Goal: Information Seeking & Learning: Check status

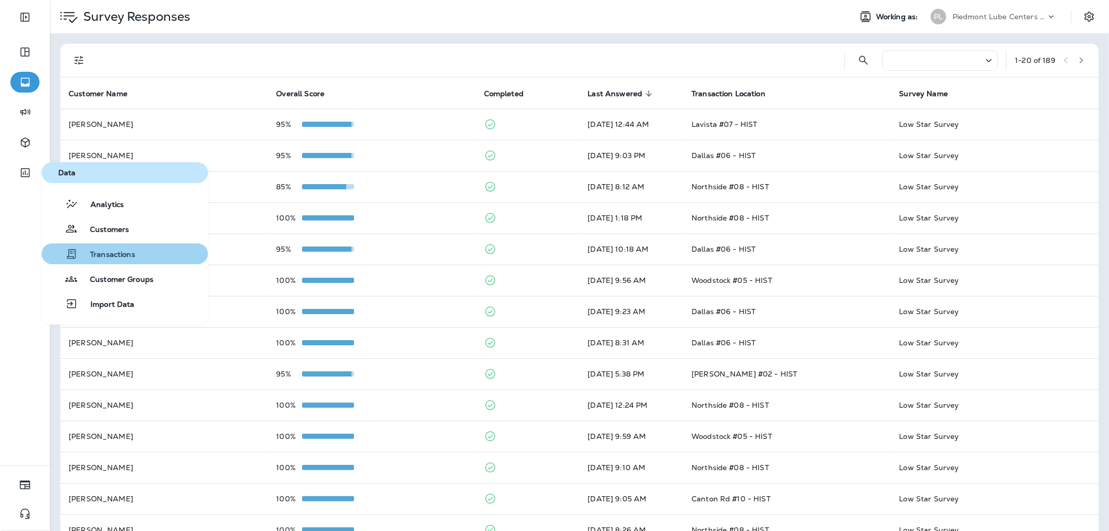
click at [109, 257] on span "Transactions" at bounding box center [106, 255] width 58 height 10
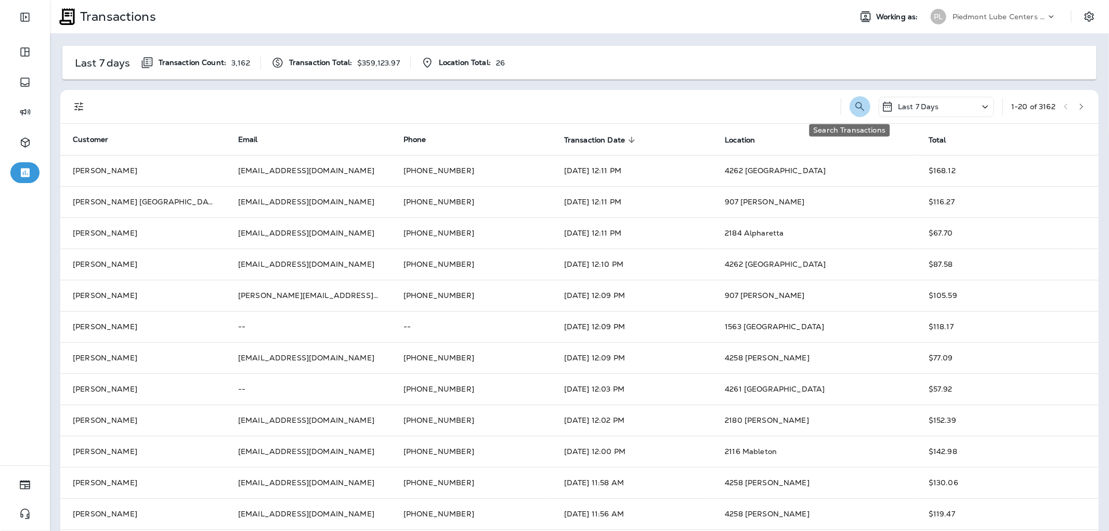
click at [854, 104] on icon "Search Transactions" at bounding box center [860, 106] width 12 height 12
click at [792, 102] on input "text" at bounding box center [806, 106] width 108 height 28
paste input "**********"
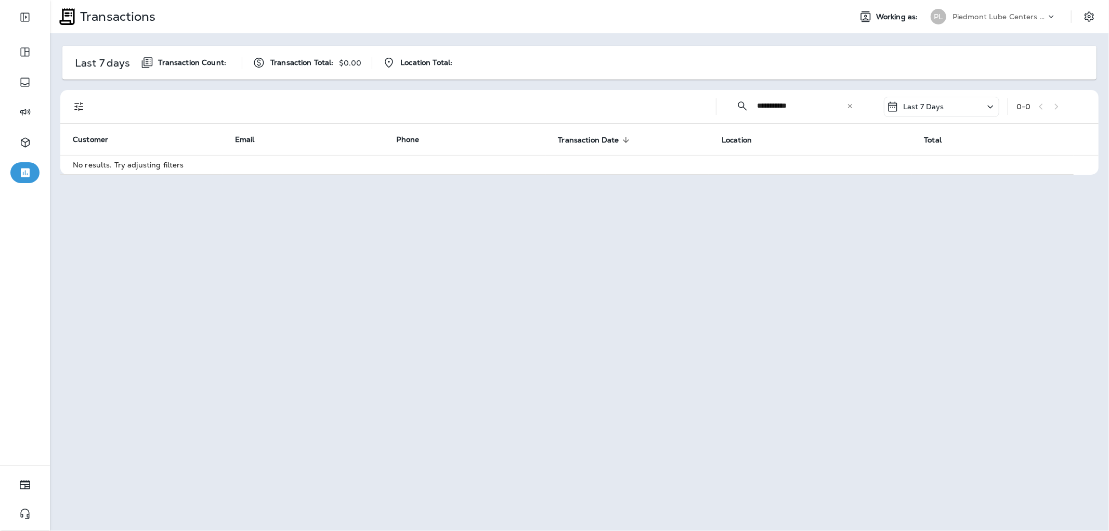
click at [827, 109] on input "**********" at bounding box center [801, 106] width 89 height 28
type input "**********"
click at [70, 103] on button "Filters" at bounding box center [79, 106] width 21 height 21
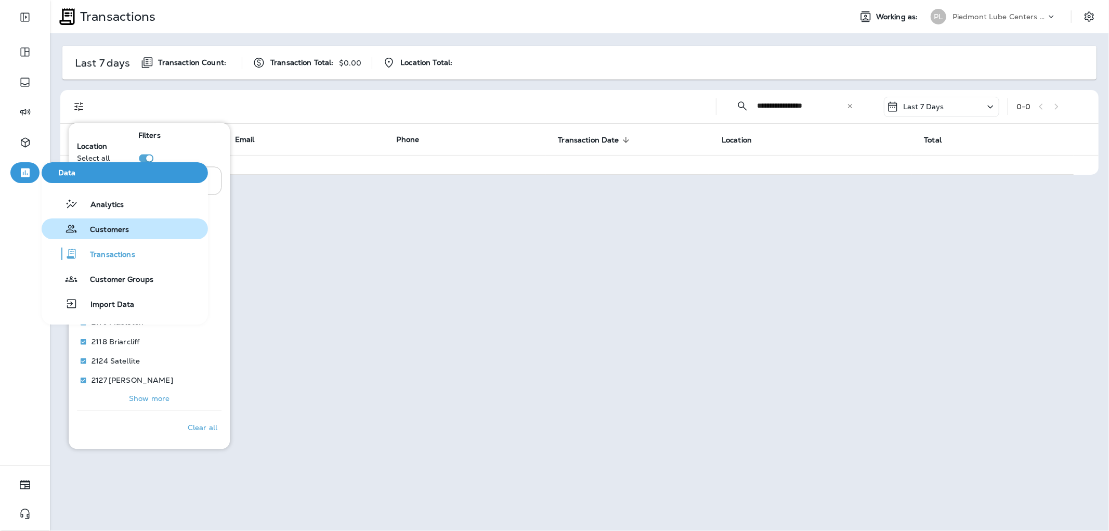
click at [141, 226] on button "Customers" at bounding box center [125, 228] width 166 height 21
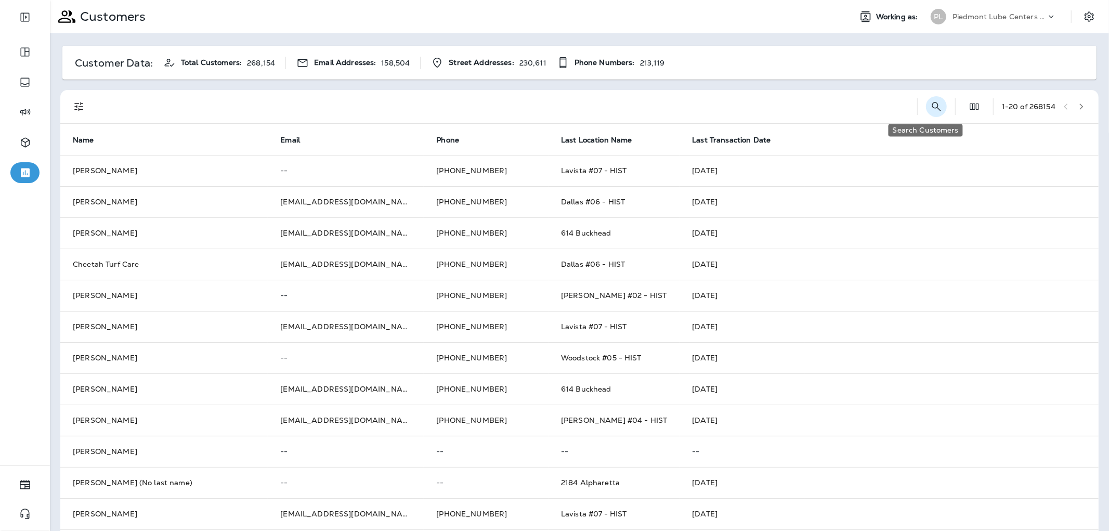
click at [930, 101] on icon "Search Customers" at bounding box center [936, 106] width 12 height 12
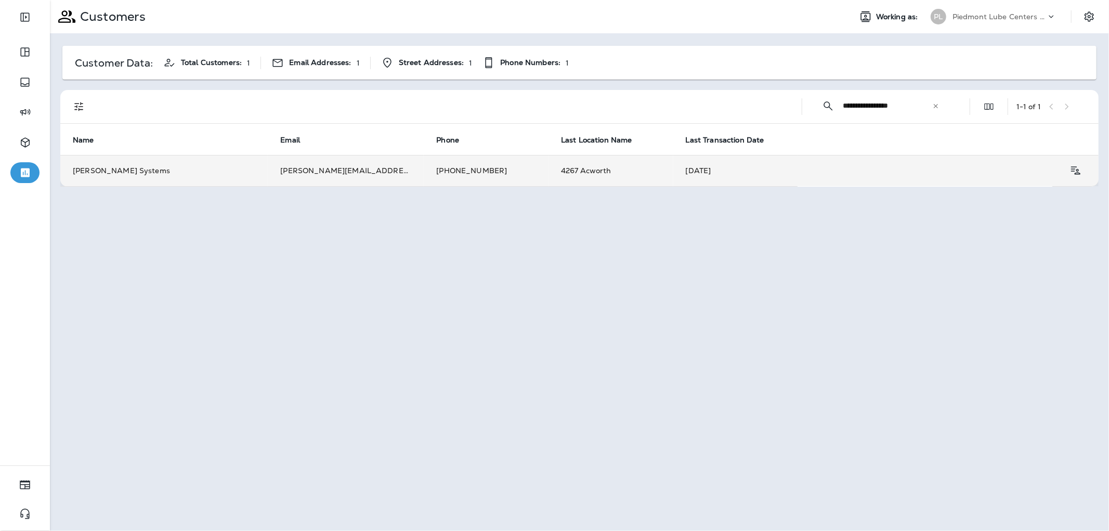
type input "**********"
click at [368, 176] on td "[PERSON_NAME][EMAIL_ADDRESS][DOMAIN_NAME]" at bounding box center [346, 170] width 156 height 31
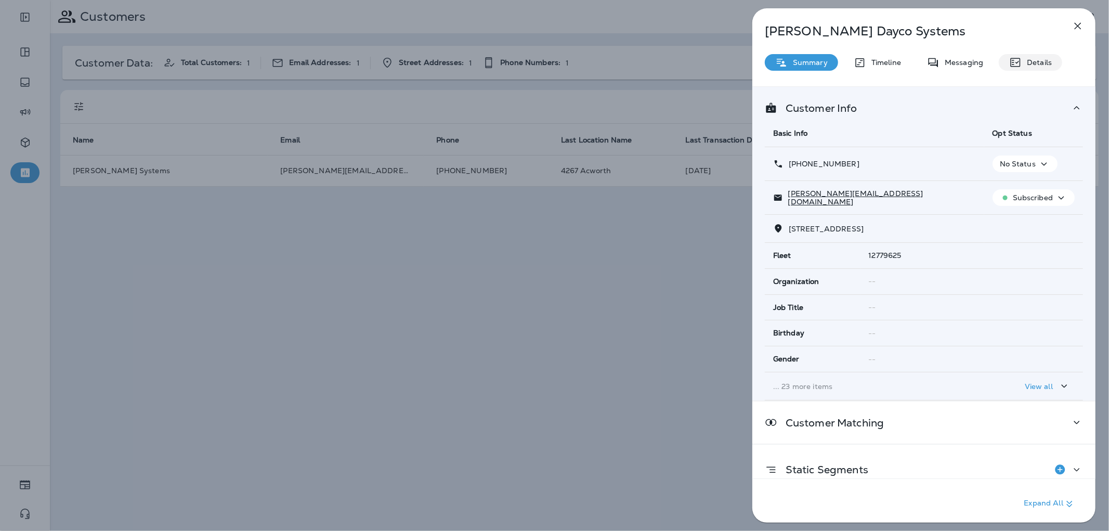
click at [1031, 61] on p "Details" at bounding box center [1037, 62] width 30 height 8
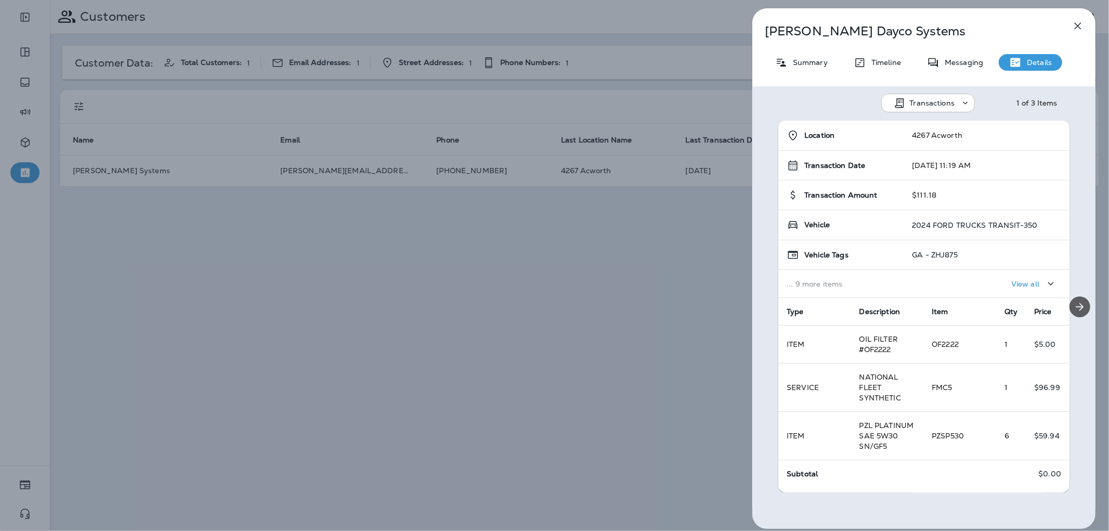
click at [1069, 305] on button "Next" at bounding box center [1079, 306] width 21 height 21
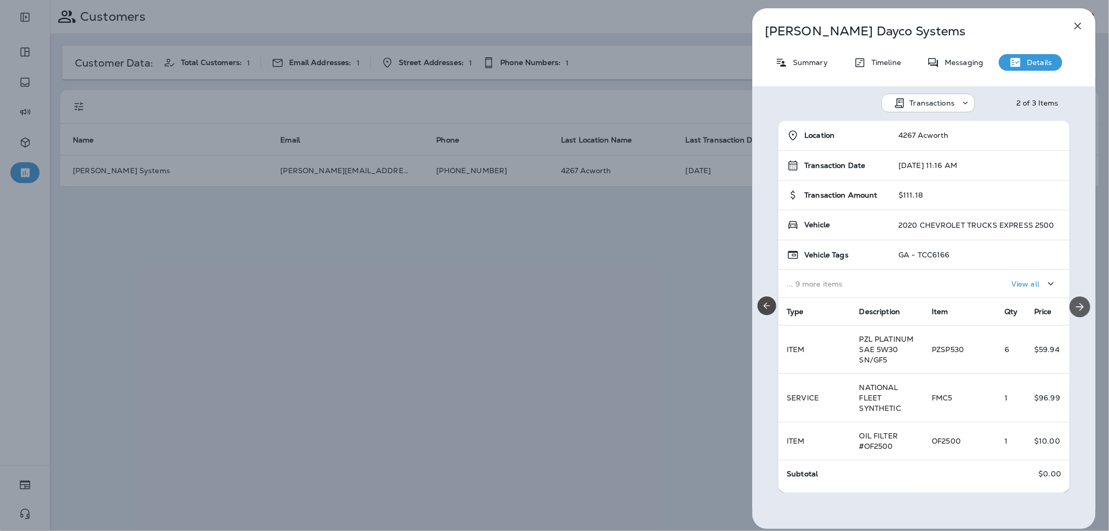
click at [1069, 305] on button "Next" at bounding box center [1079, 306] width 21 height 21
click at [1066, 305] on div "Location 2116 Mableton Transaction Date [DATE] 4:04 PM Transaction Amount $228.…" at bounding box center [923, 307] width 343 height 372
click at [1074, 24] on icon "button" at bounding box center [1077, 26] width 12 height 12
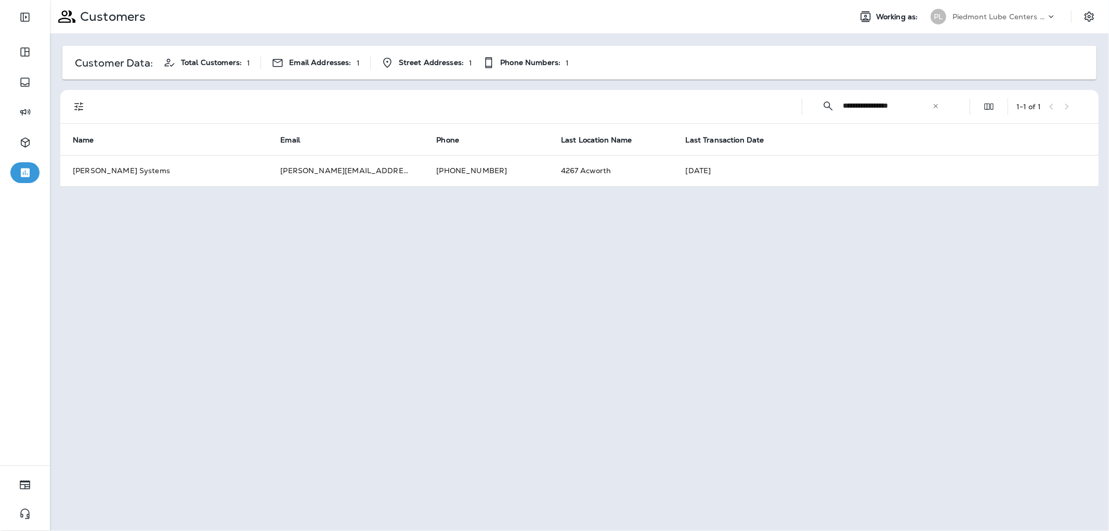
click at [936, 107] on icon at bounding box center [935, 105] width 7 height 7
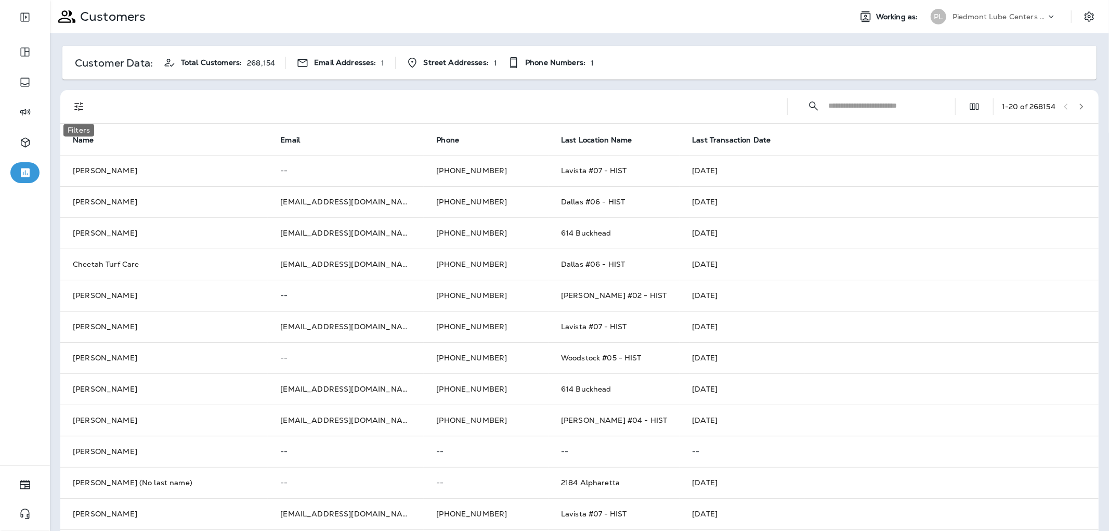
click at [83, 103] on icon "Filters" at bounding box center [79, 106] width 12 height 12
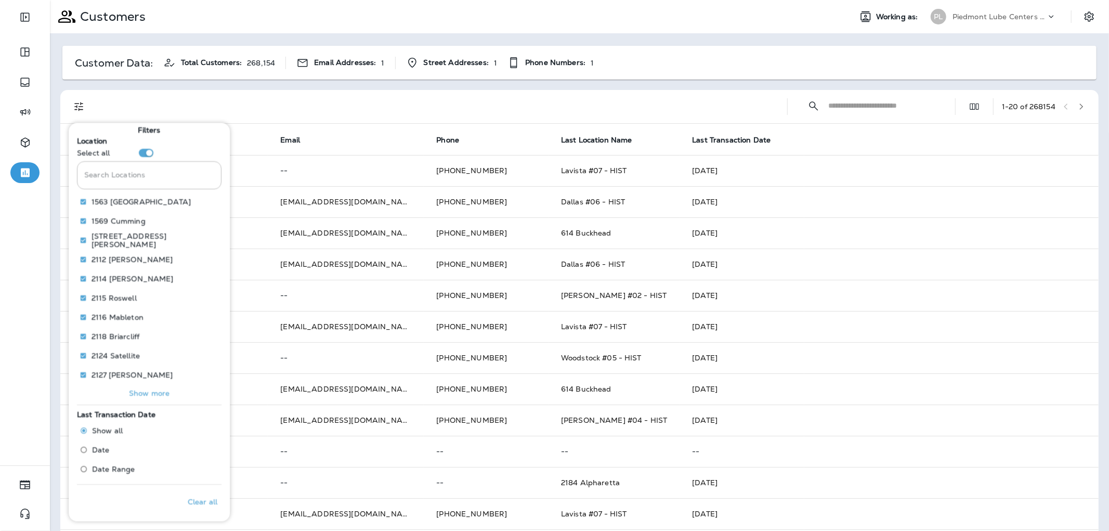
scroll to position [7, 0]
click at [122, 470] on span "Date Range" at bounding box center [113, 467] width 43 height 8
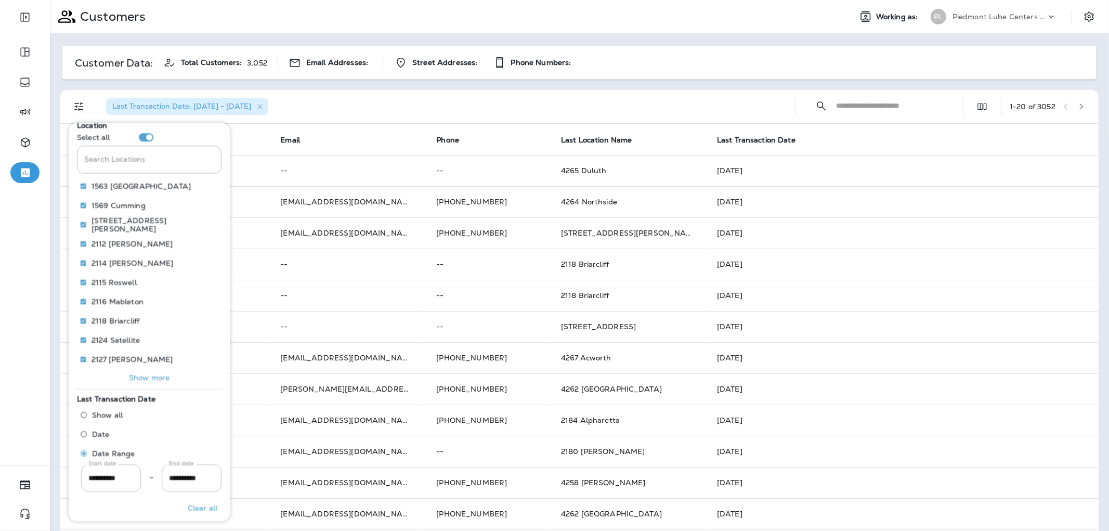
scroll to position [34, 0]
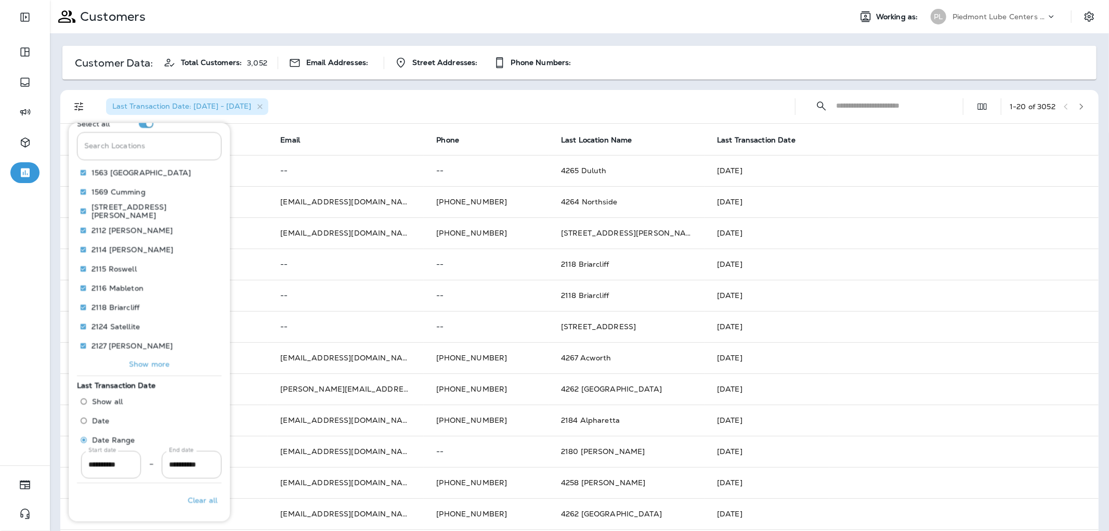
click at [80, 466] on div "**********" at bounding box center [149, 429] width 145 height 98
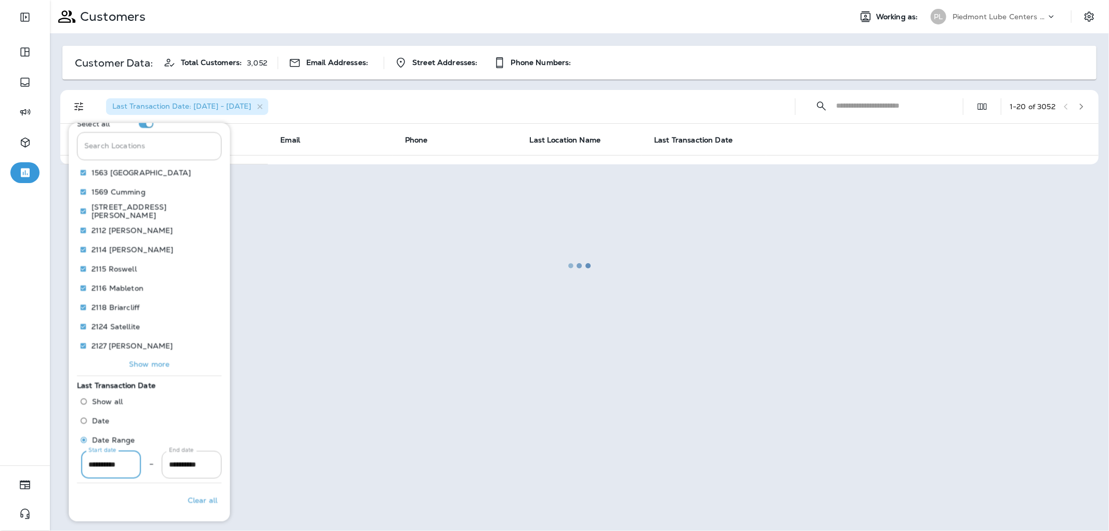
scroll to position [0, 2]
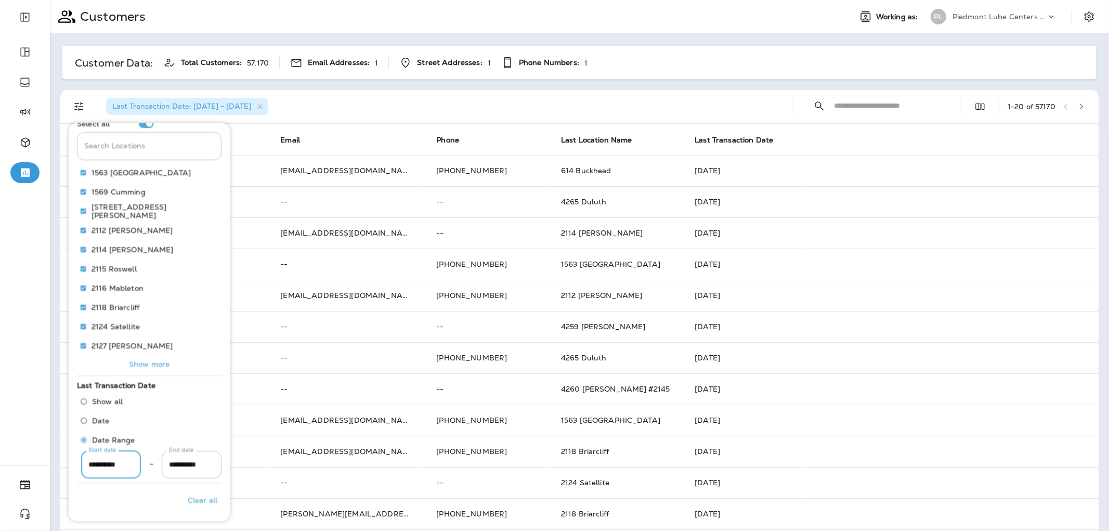
type input "**********"
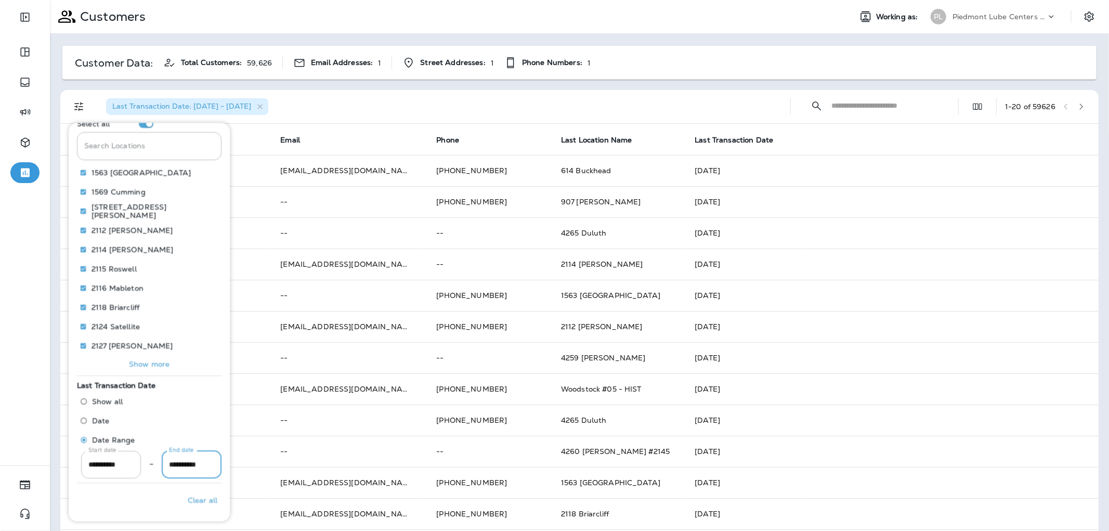
scroll to position [0, 0]
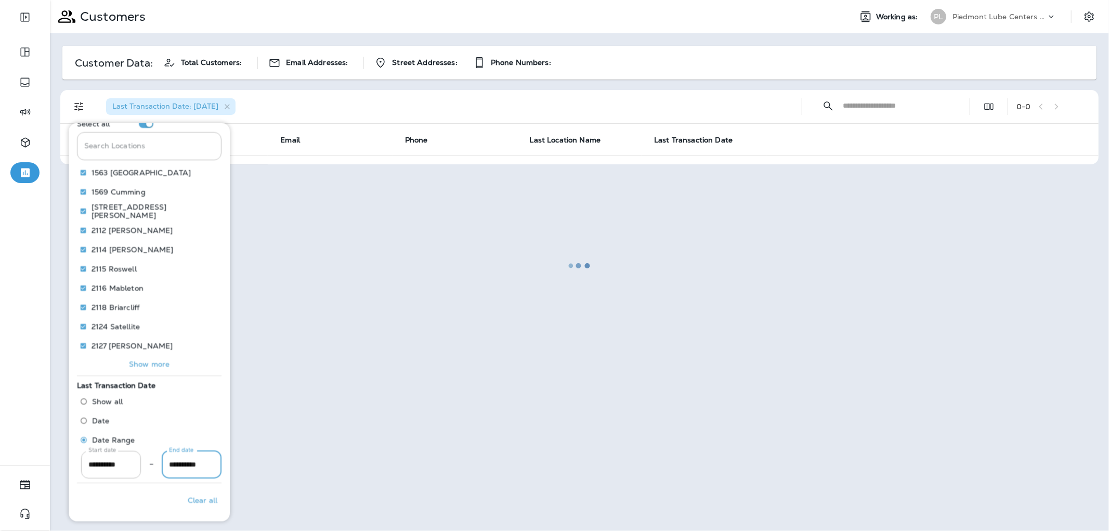
scroll to position [0, 2]
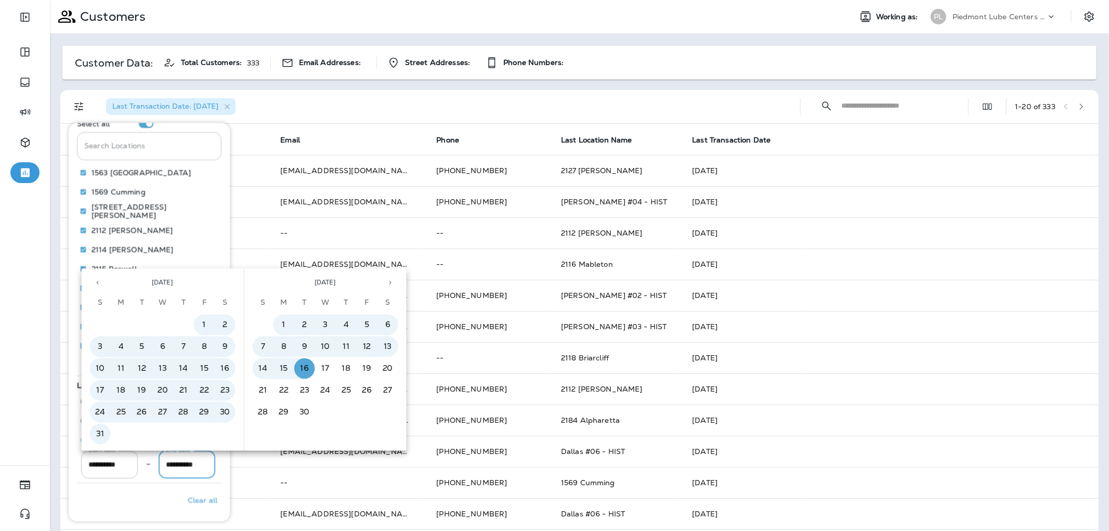
type input "**********"
click at [189, 147] on input "Search Locations" at bounding box center [149, 147] width 145 height 28
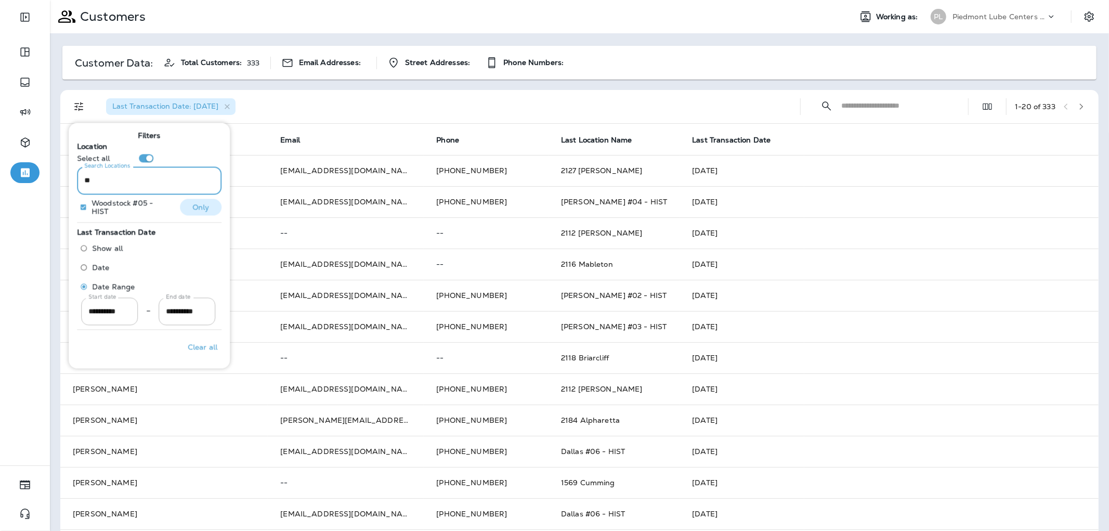
type input "**"
click at [142, 212] on p "Woodstock #05 - HIST" at bounding box center [131, 207] width 80 height 17
click at [141, 205] on p "Woodstock #05 - HIST" at bounding box center [131, 207] width 80 height 17
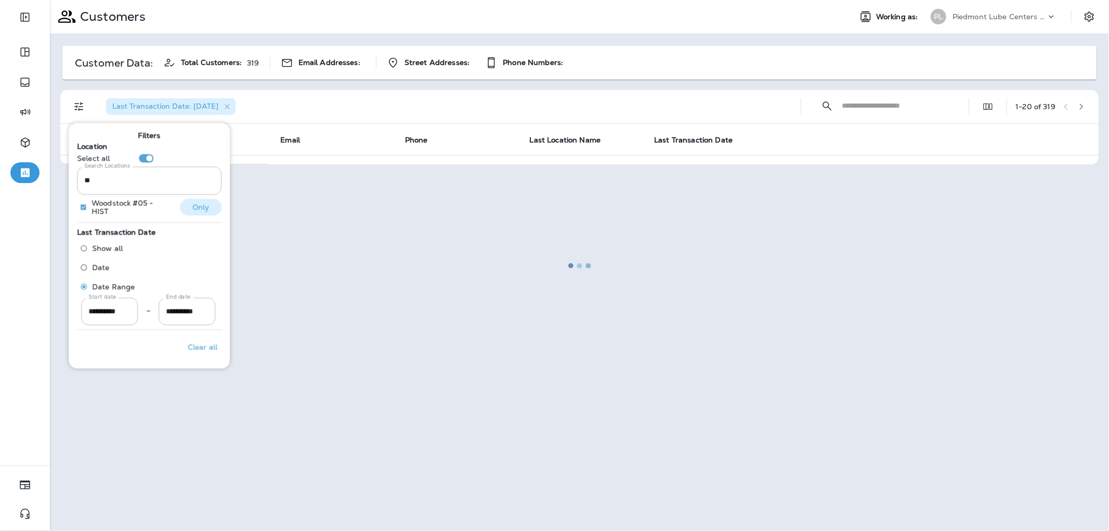
click at [199, 203] on p "Only" at bounding box center [200, 207] width 17 height 8
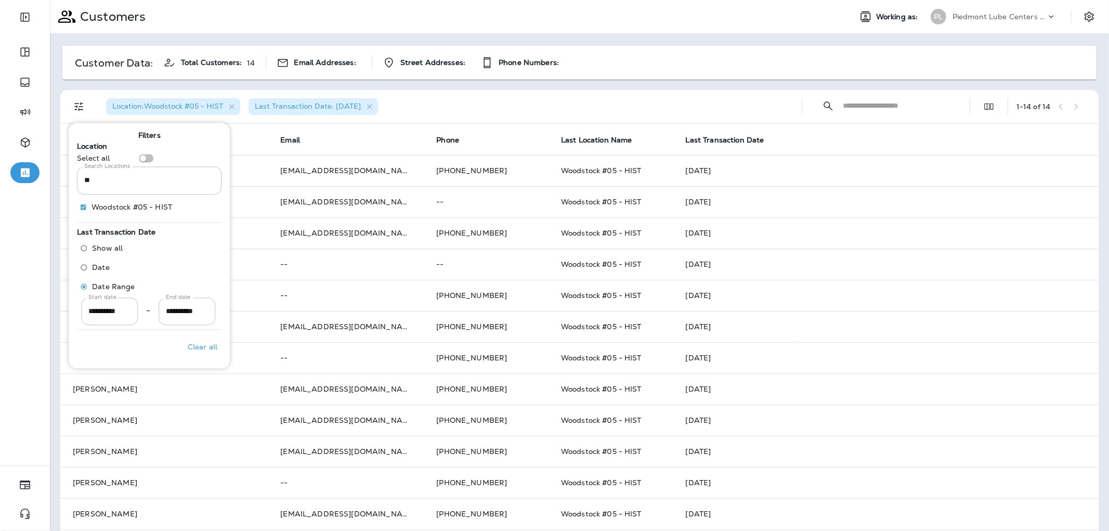
click at [515, 96] on div "Location : [GEOGRAPHIC_DATA] #05 - HIST Last Transaction Date: [DATE]" at bounding box center [446, 106] width 696 height 33
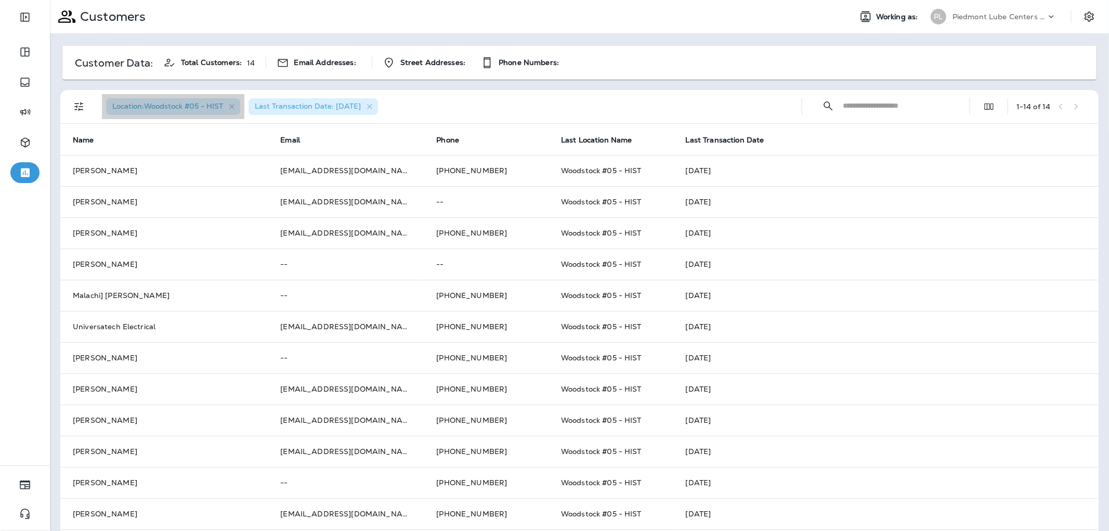
click at [211, 109] on span "Location : [GEOGRAPHIC_DATA] #05 - HIST" at bounding box center [167, 105] width 111 height 9
click at [232, 106] on icon "button" at bounding box center [232, 106] width 9 height 9
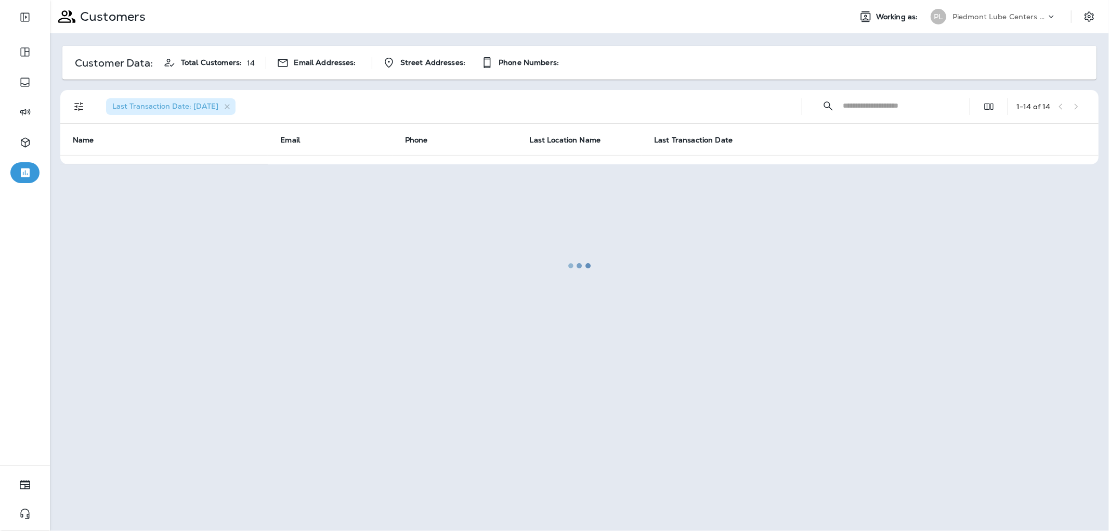
click at [85, 102] on div at bounding box center [579, 265] width 1057 height 529
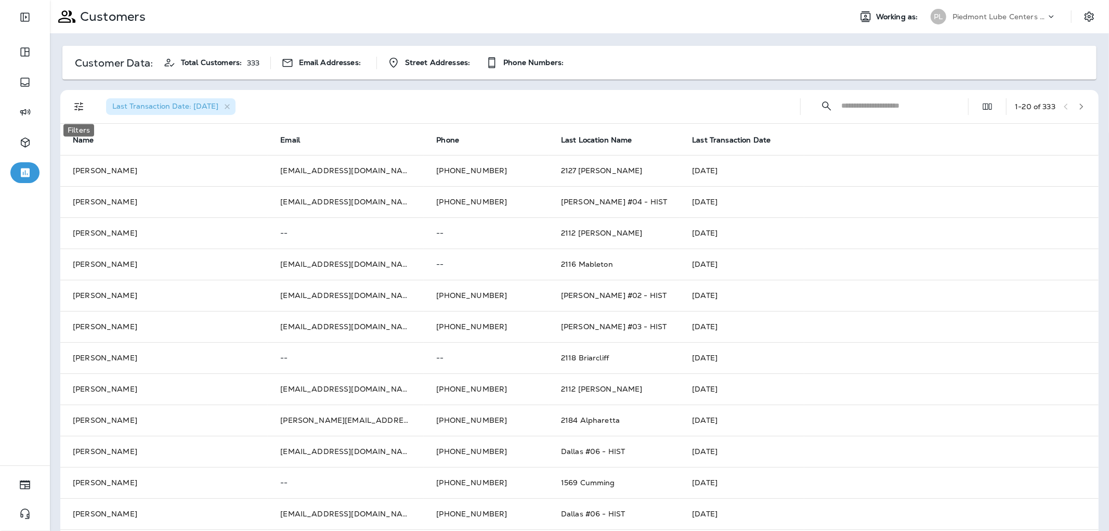
click at [80, 106] on icon "Filters" at bounding box center [79, 106] width 12 height 12
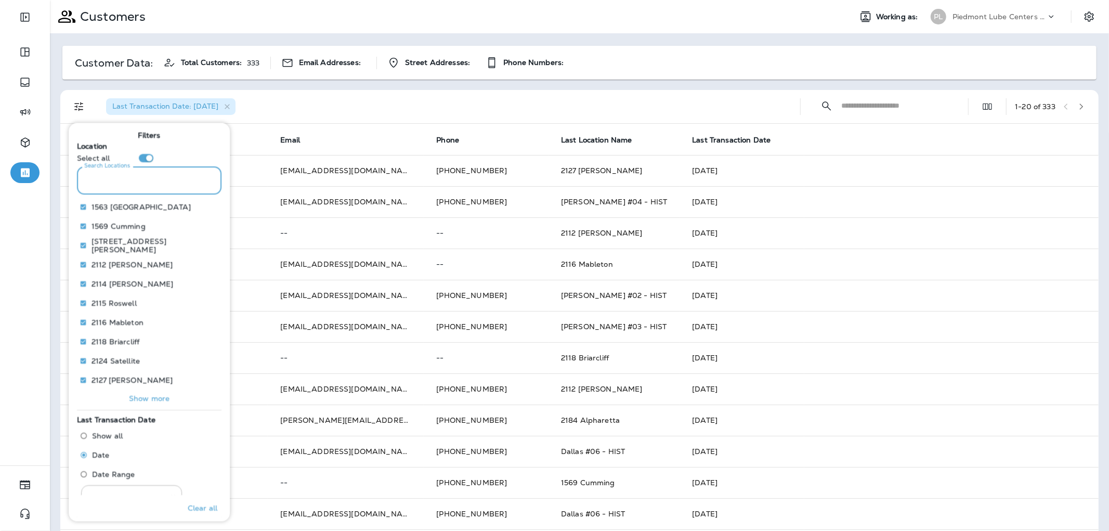
click at [138, 182] on input "Search Locations" at bounding box center [149, 181] width 145 height 28
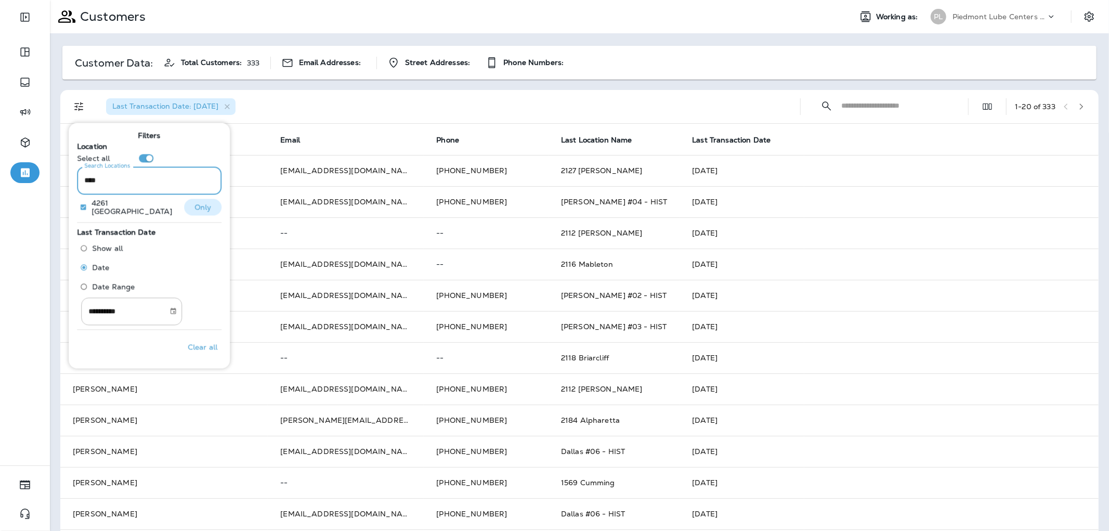
type input "****"
click at [211, 204] on button "Only" at bounding box center [203, 207] width 37 height 17
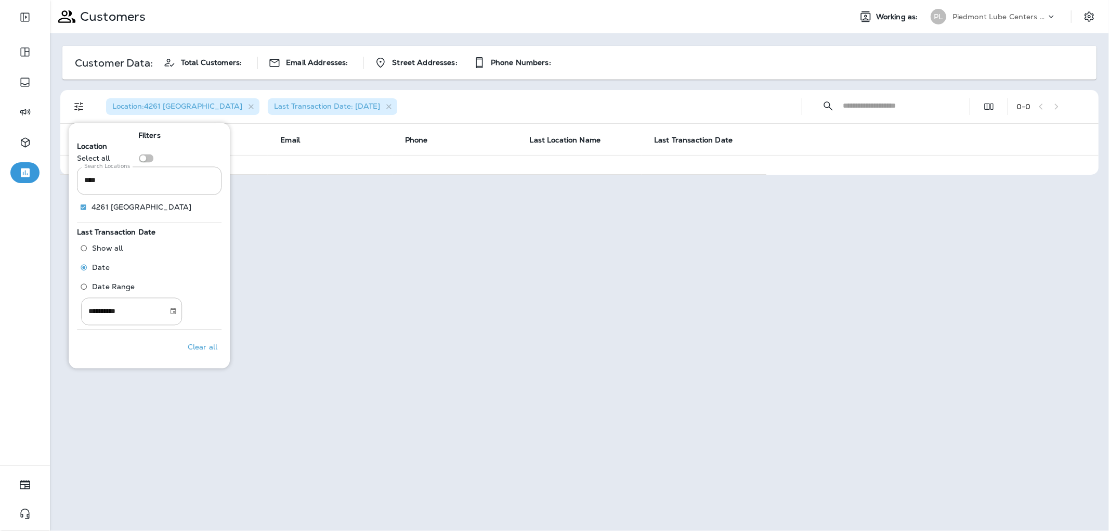
click at [398, 104] on div "Location : [STREET_ADDRESS] Last Transaction Date: [DATE]" at bounding box center [446, 106] width 696 height 33
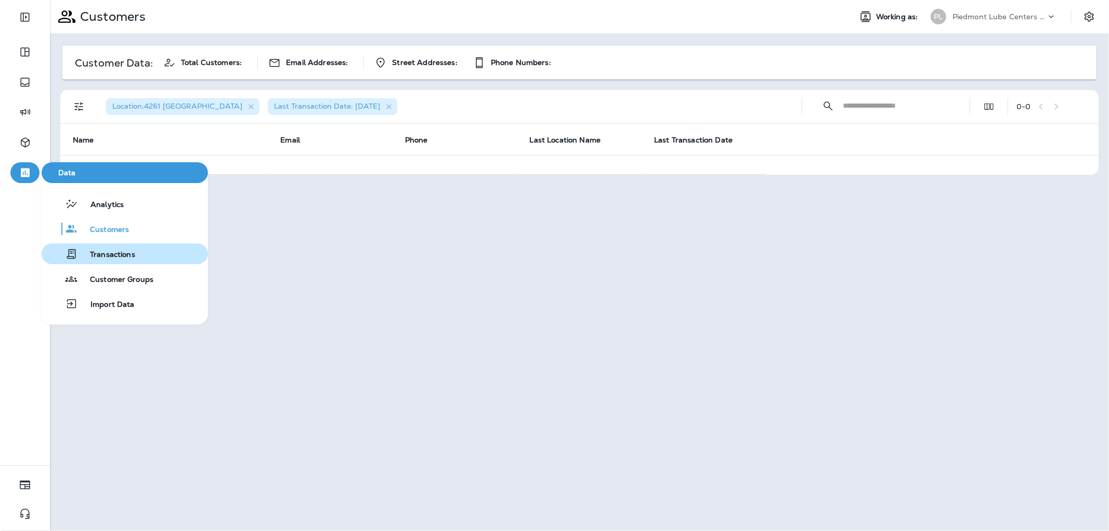
click at [99, 258] on span "Transactions" at bounding box center [106, 255] width 58 height 10
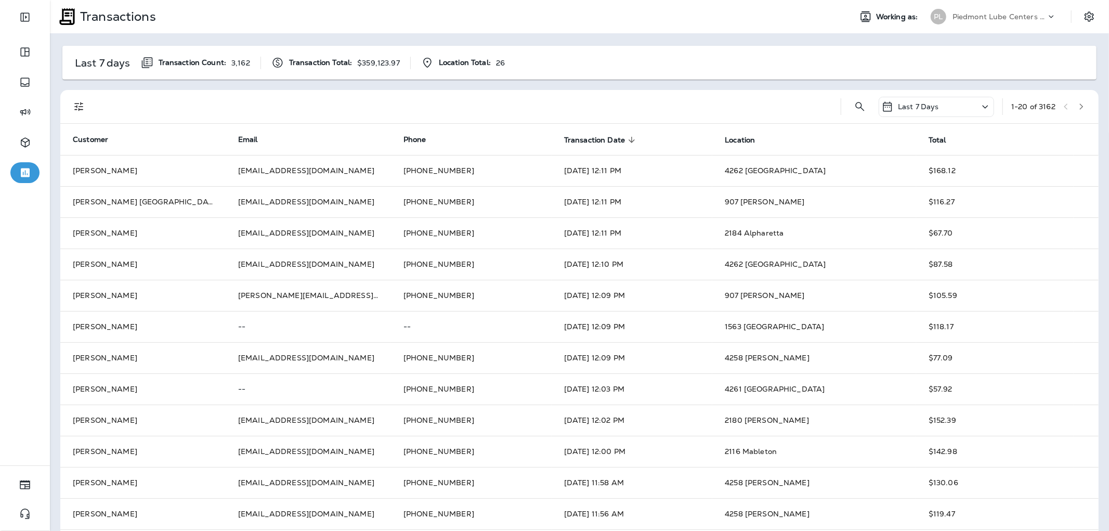
click at [82, 113] on button "Filters" at bounding box center [79, 106] width 21 height 21
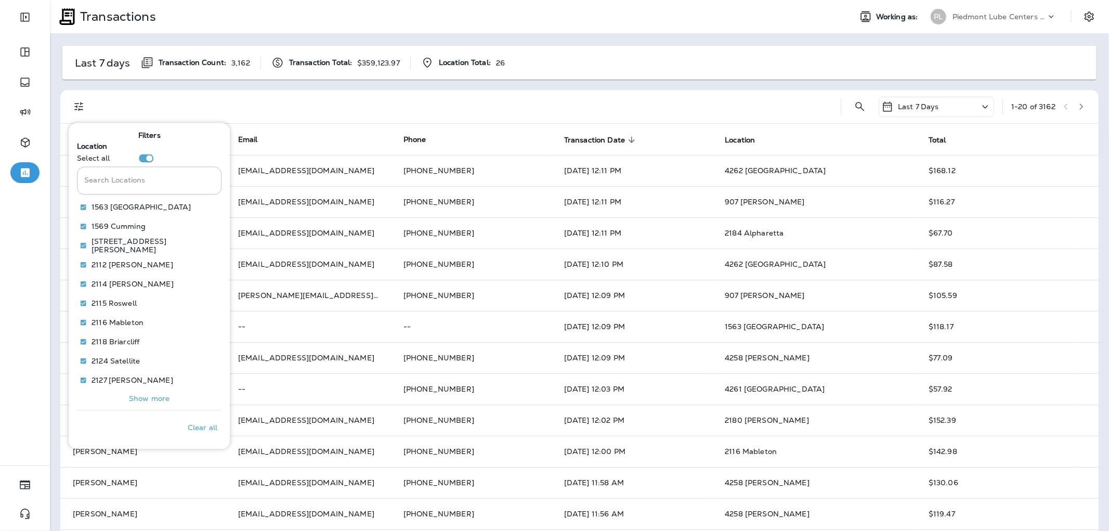
click at [927, 100] on div "Last 7 Days" at bounding box center [936, 107] width 115 height 20
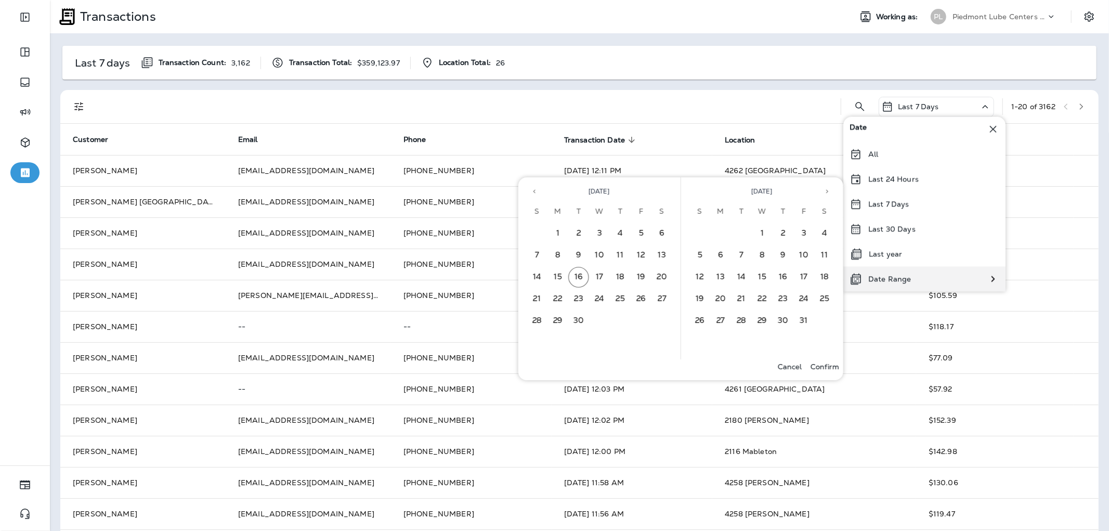
click at [903, 278] on p "Date Range" at bounding box center [889, 278] width 43 height 8
click at [534, 191] on icon "Previous month" at bounding box center [534, 192] width 2 height 4
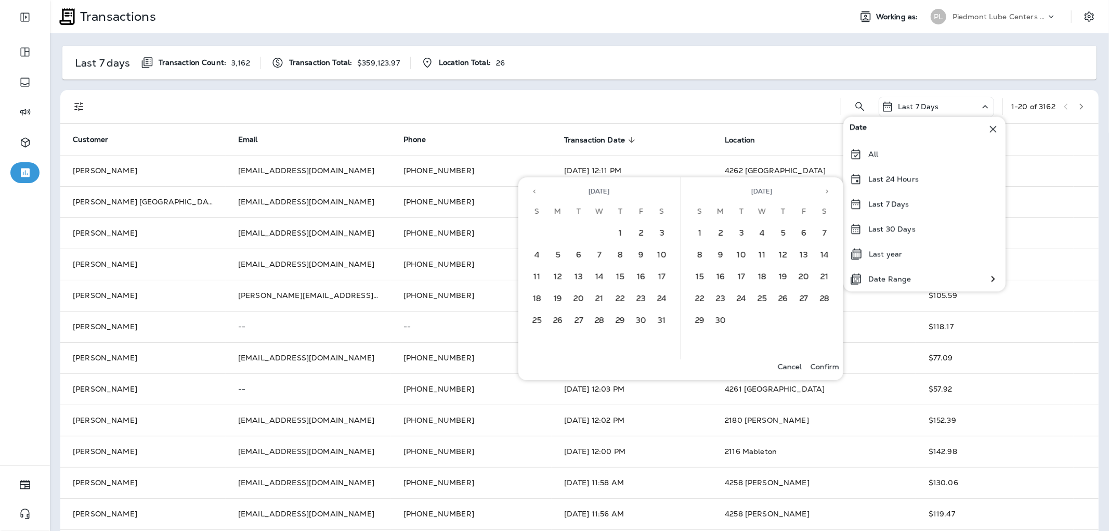
click at [534, 191] on icon "Previous month" at bounding box center [534, 192] width 2 height 4
click at [572, 316] on button "29" at bounding box center [578, 320] width 21 height 21
click at [812, 360] on button "Confirm" at bounding box center [824, 366] width 37 height 15
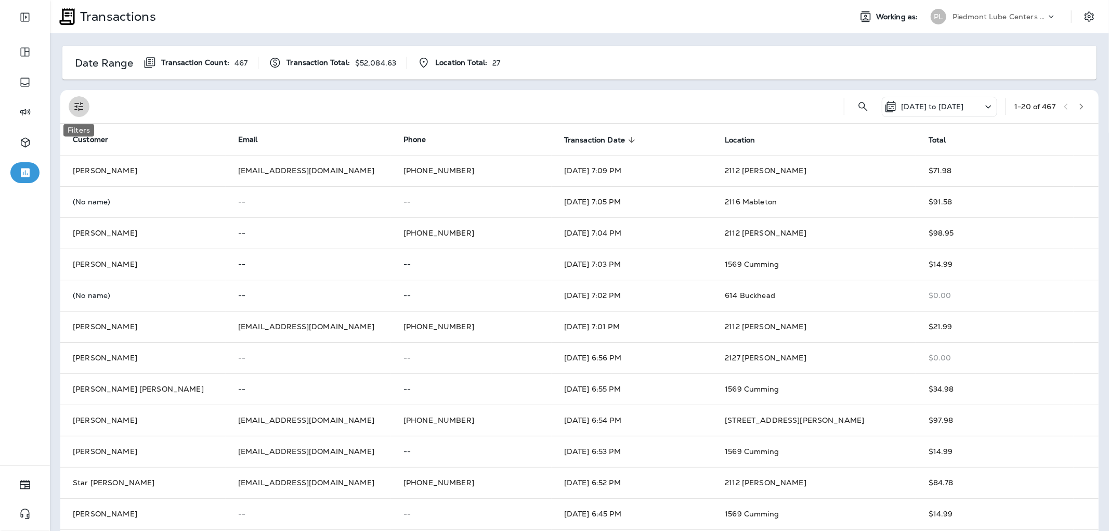
click at [80, 105] on icon "Filters" at bounding box center [79, 106] width 12 height 12
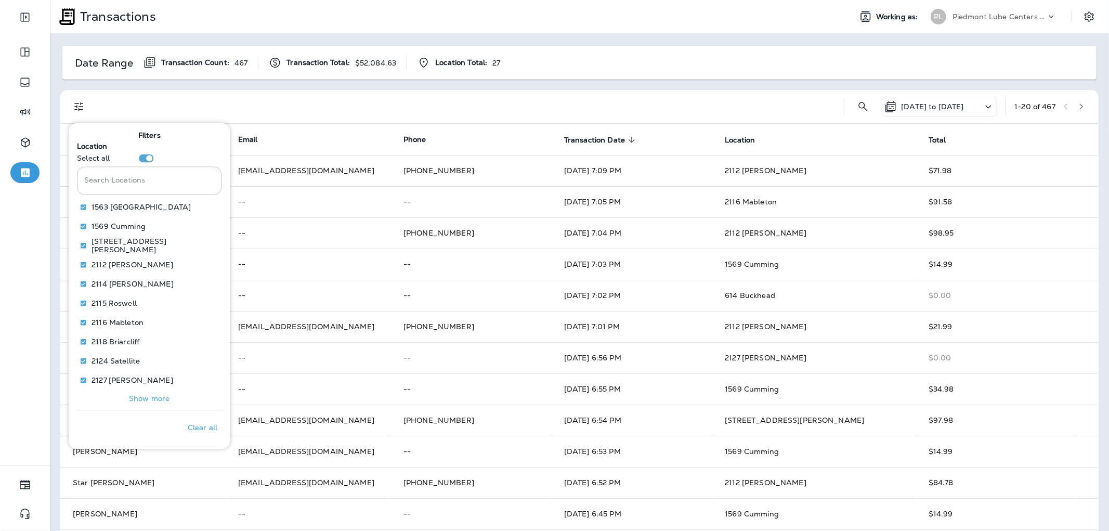
click at [149, 184] on input "Search Locations" at bounding box center [149, 181] width 145 height 28
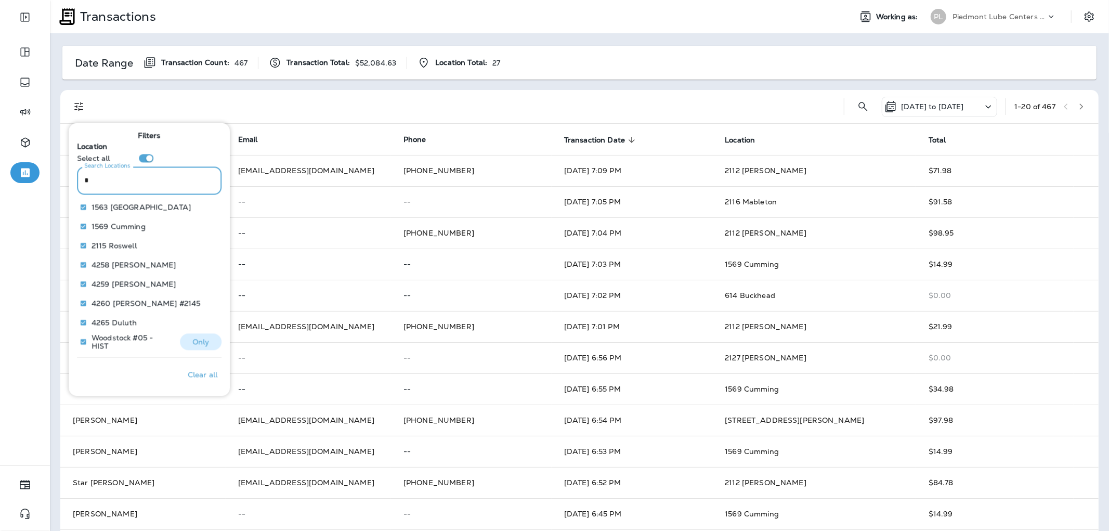
type input "*"
drag, startPoint x: 190, startPoint y: 350, endPoint x: 188, endPoint y: 345, distance: 6.1
click at [192, 345] on p "Only" at bounding box center [200, 341] width 17 height 8
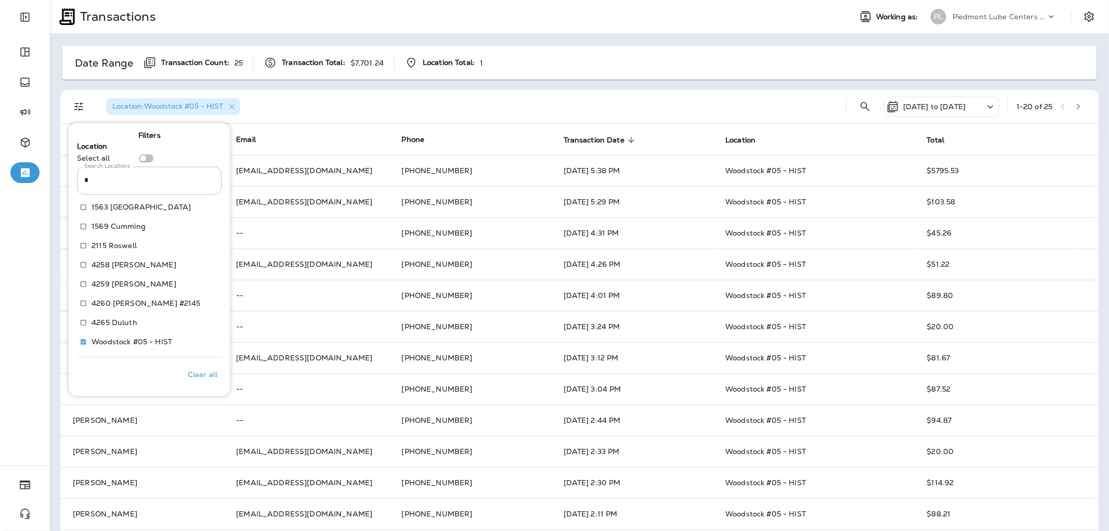
click at [450, 92] on div "Location : [GEOGRAPHIC_DATA] #05 - HIST" at bounding box center [468, 106] width 740 height 33
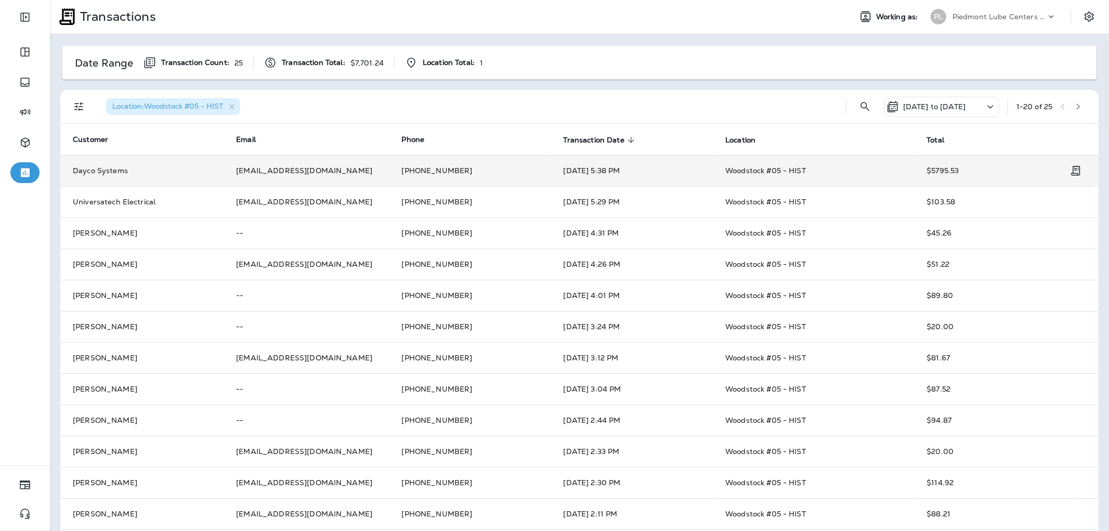
click at [291, 173] on td "[EMAIL_ADDRESS][DOMAIN_NAME]" at bounding box center [306, 170] width 165 height 31
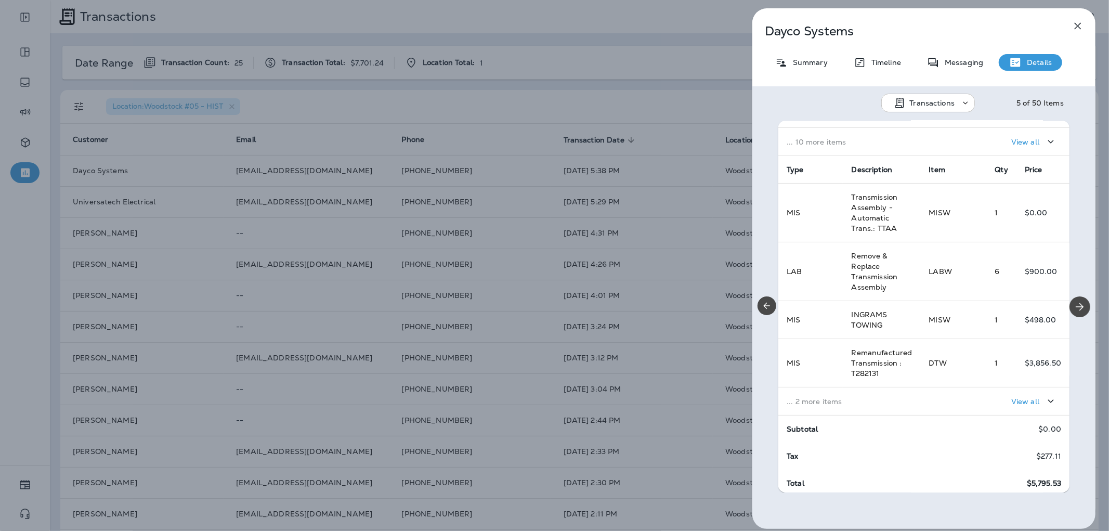
scroll to position [147, 0]
click at [1011, 393] on p "View all" at bounding box center [1025, 397] width 28 height 8
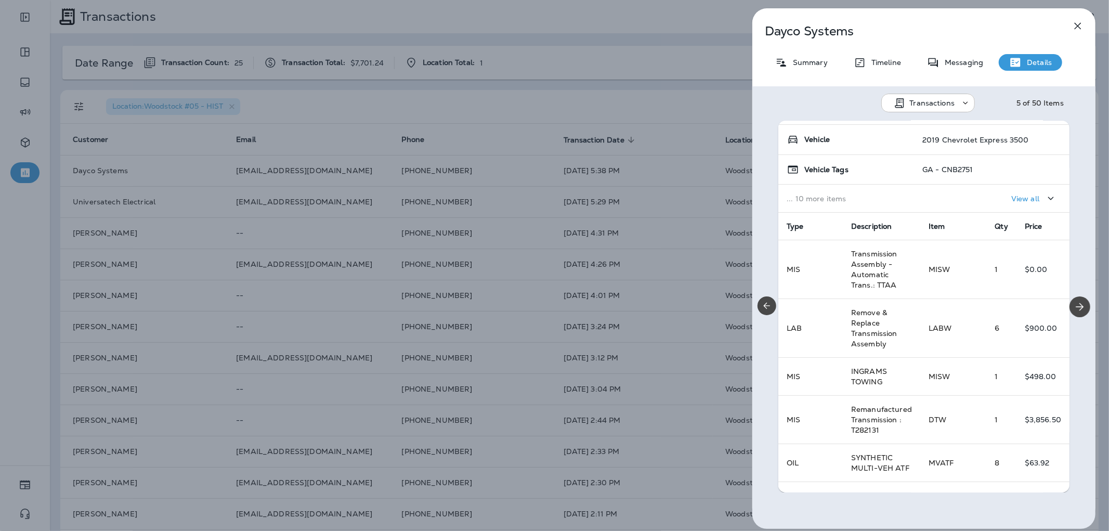
scroll to position [216, 0]
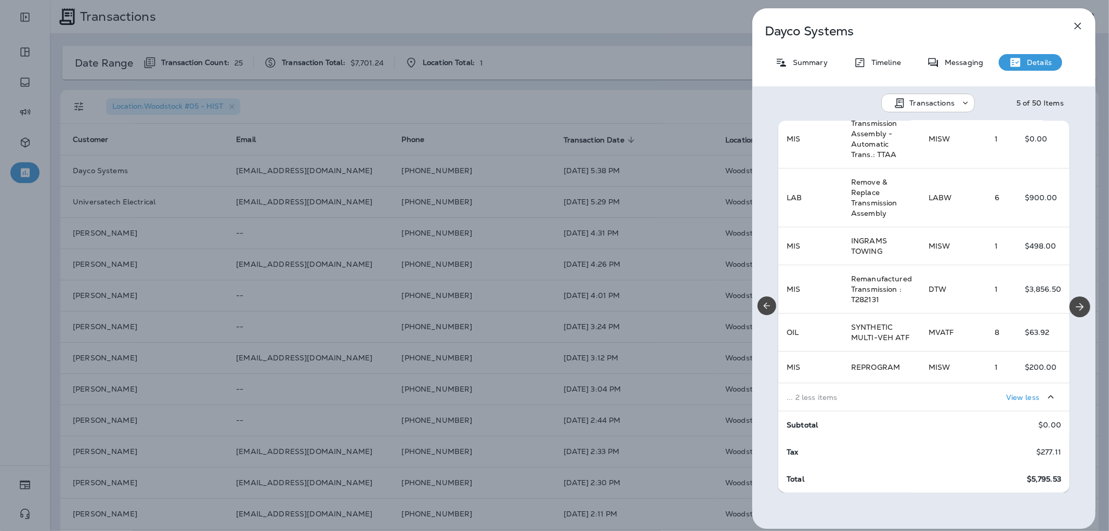
click at [1078, 24] on icon "button" at bounding box center [1077, 26] width 12 height 12
